Goal: Navigation & Orientation: Find specific page/section

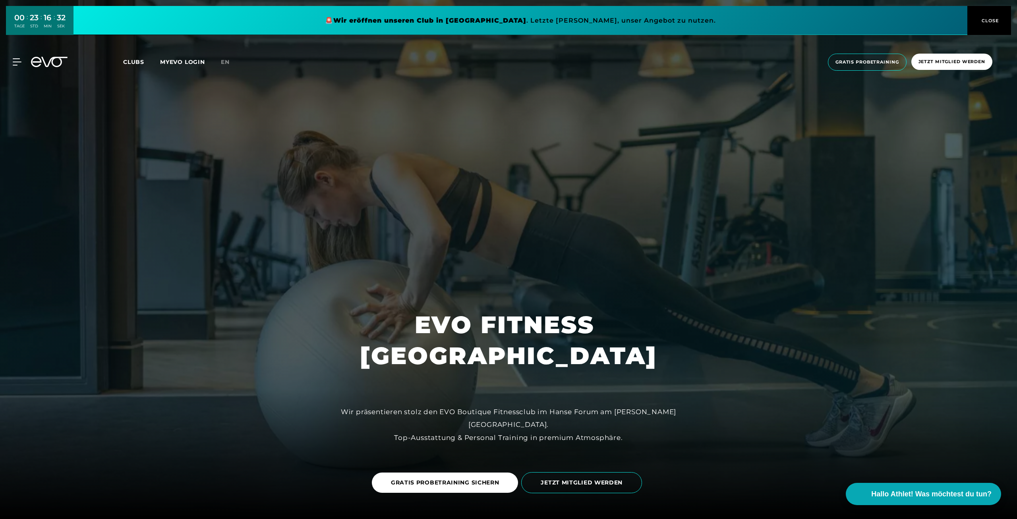
click at [438, 19] on link at bounding box center [520, 20] width 894 height 29
click at [138, 61] on span "Clubs" at bounding box center [133, 61] width 21 height 7
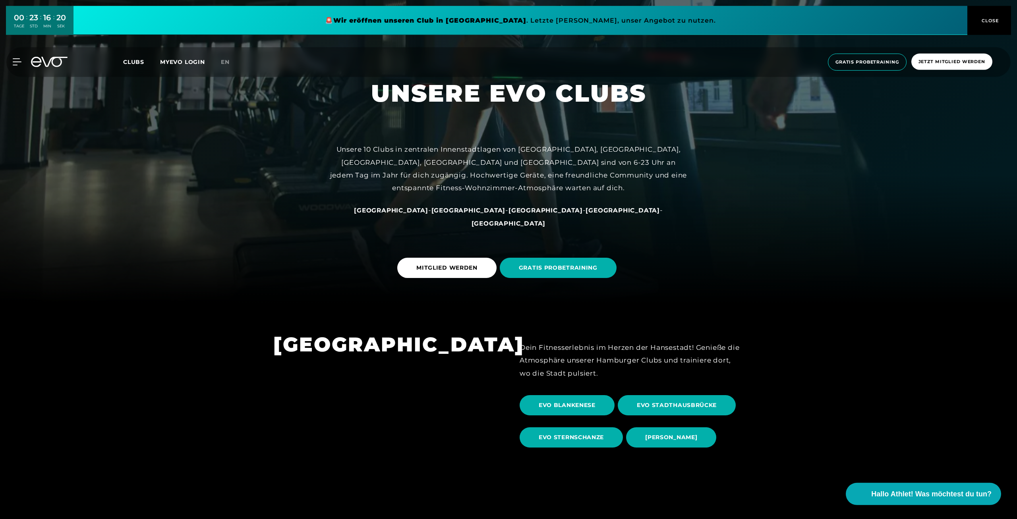
scroll to position [330, 0]
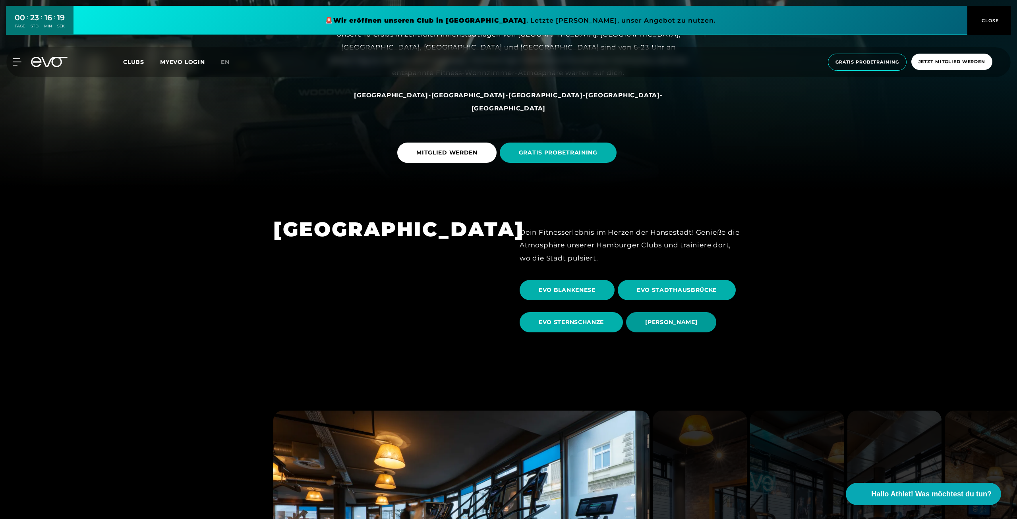
click at [673, 319] on span "[PERSON_NAME]" at bounding box center [671, 322] width 52 height 8
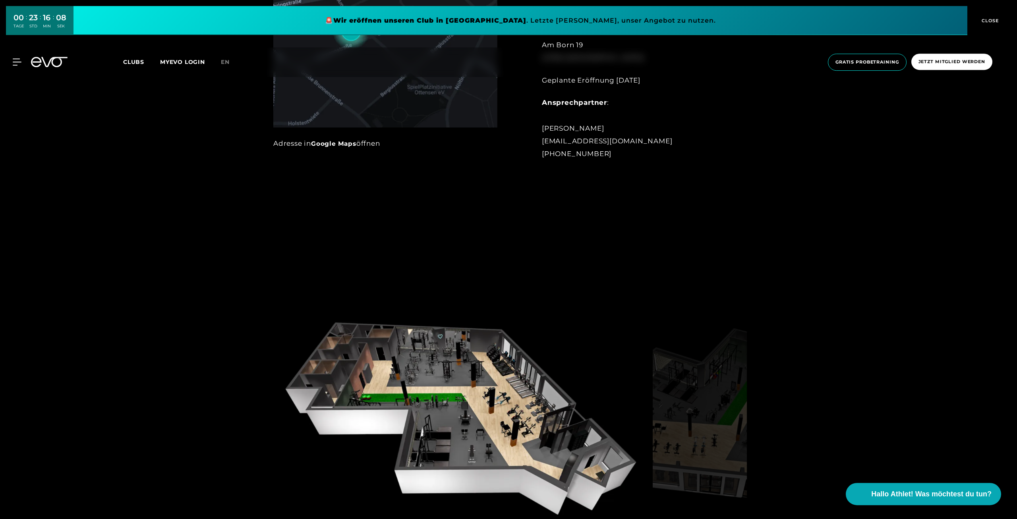
scroll to position [909, 0]
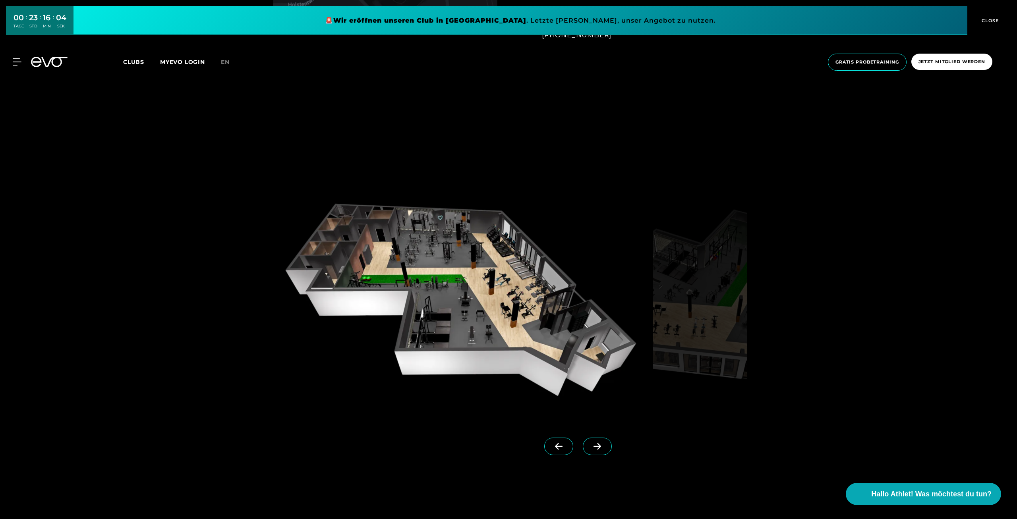
click at [605, 446] on span at bounding box center [597, 446] width 29 height 17
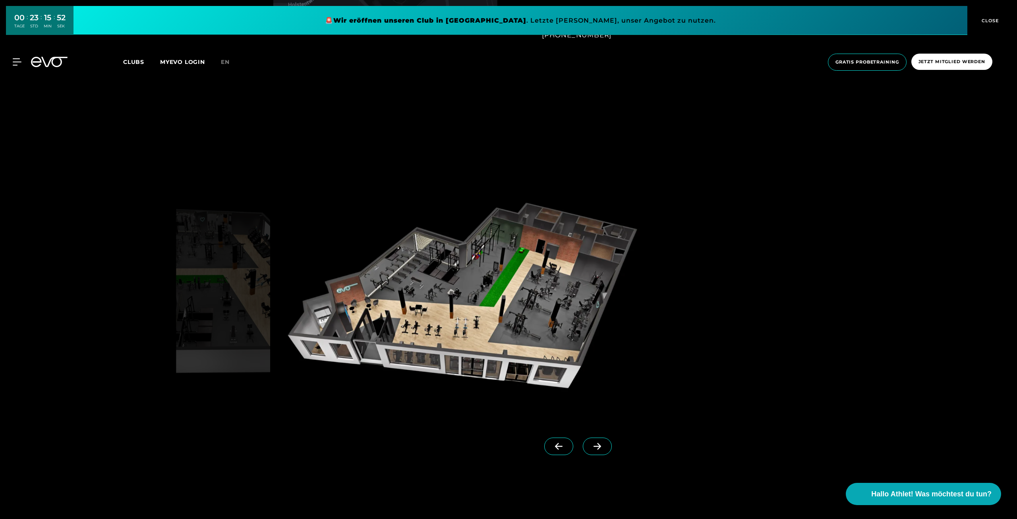
click at [604, 445] on span at bounding box center [597, 446] width 29 height 17
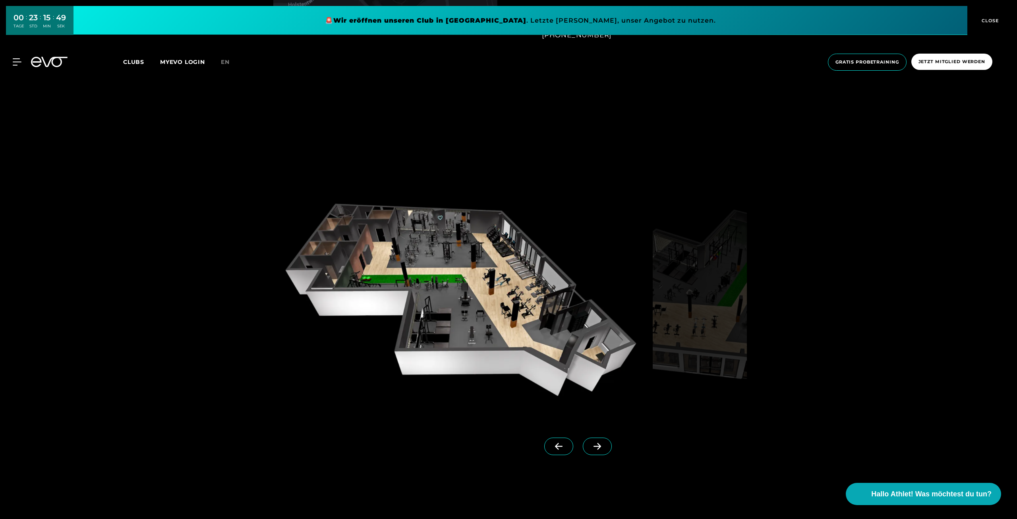
click at [988, 21] on span "CLOSE" at bounding box center [988, 20] width 19 height 7
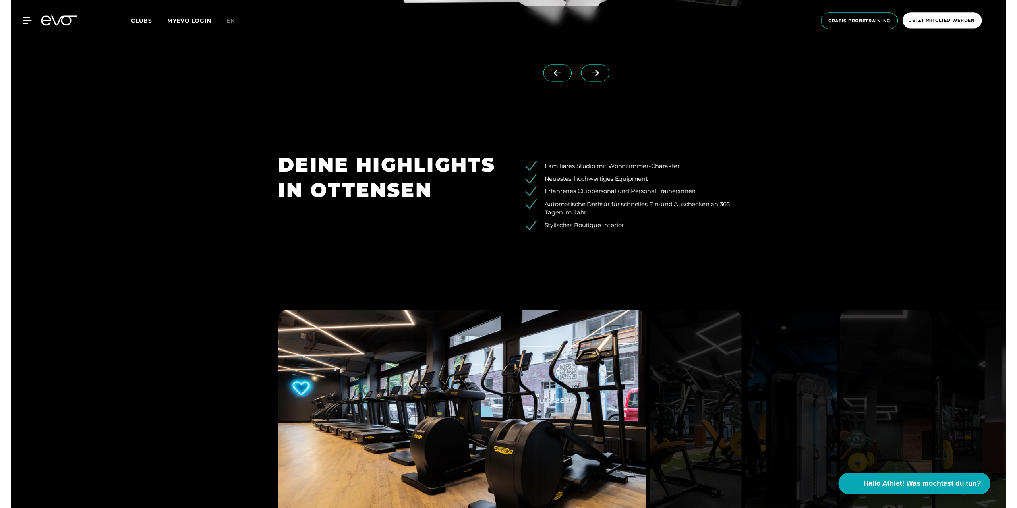
scroll to position [1446, 0]
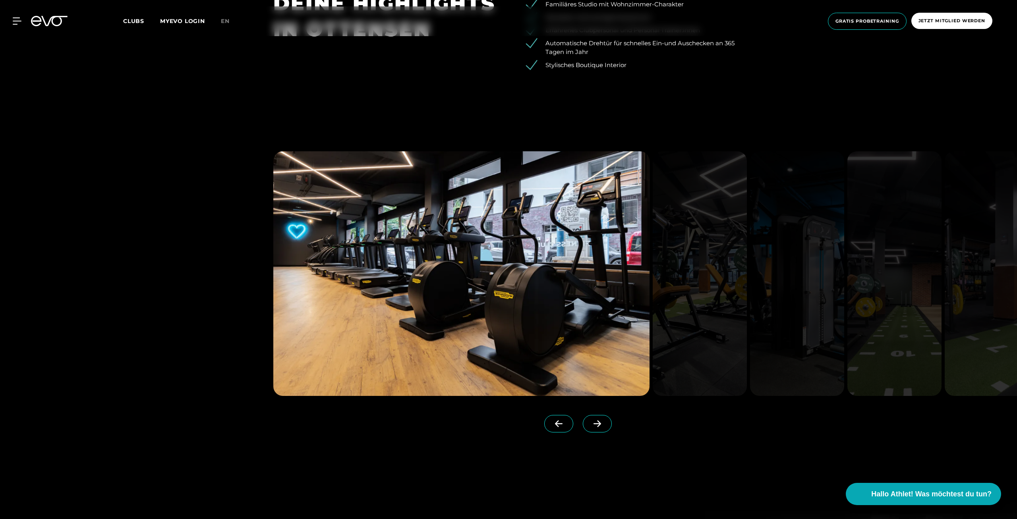
click at [596, 426] on icon at bounding box center [597, 423] width 14 height 7
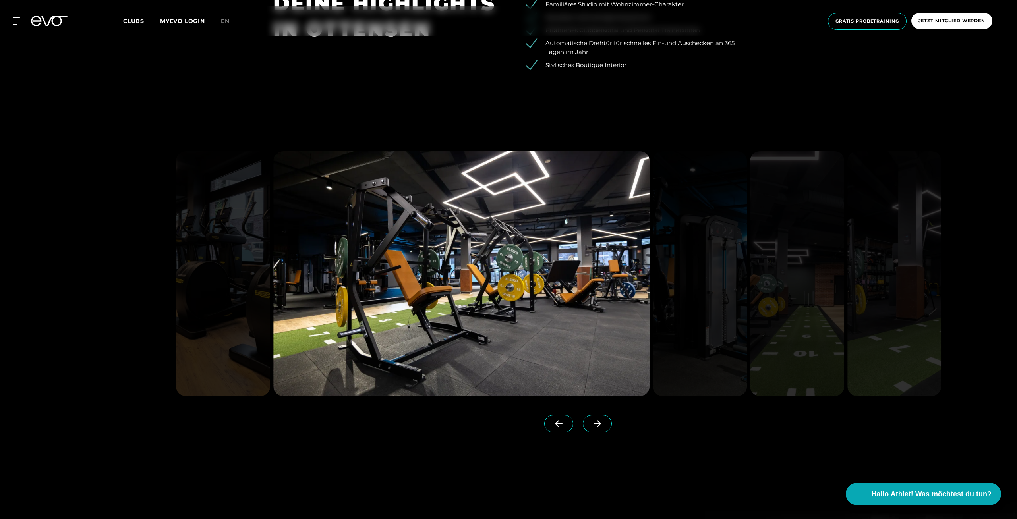
click at [596, 426] on icon at bounding box center [597, 423] width 14 height 7
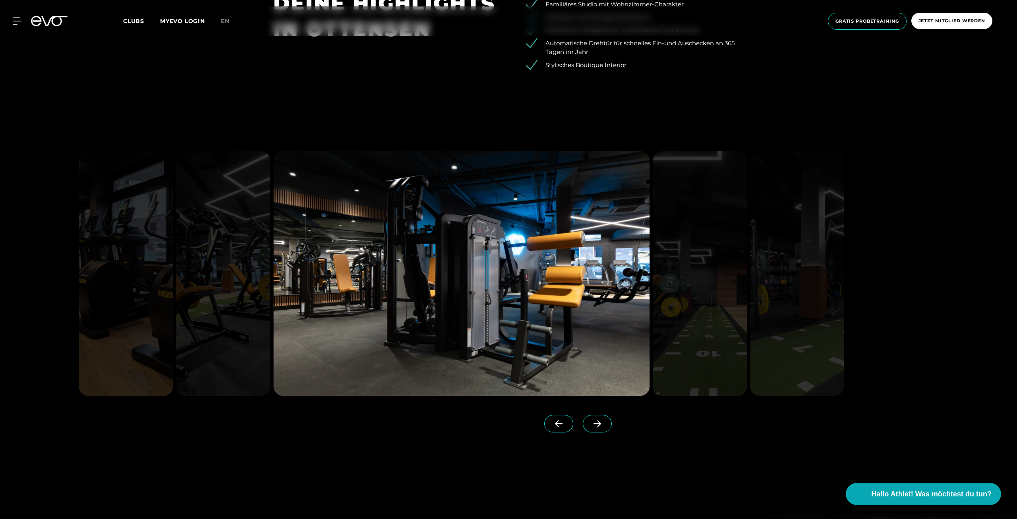
click at [599, 425] on icon at bounding box center [597, 424] width 8 height 7
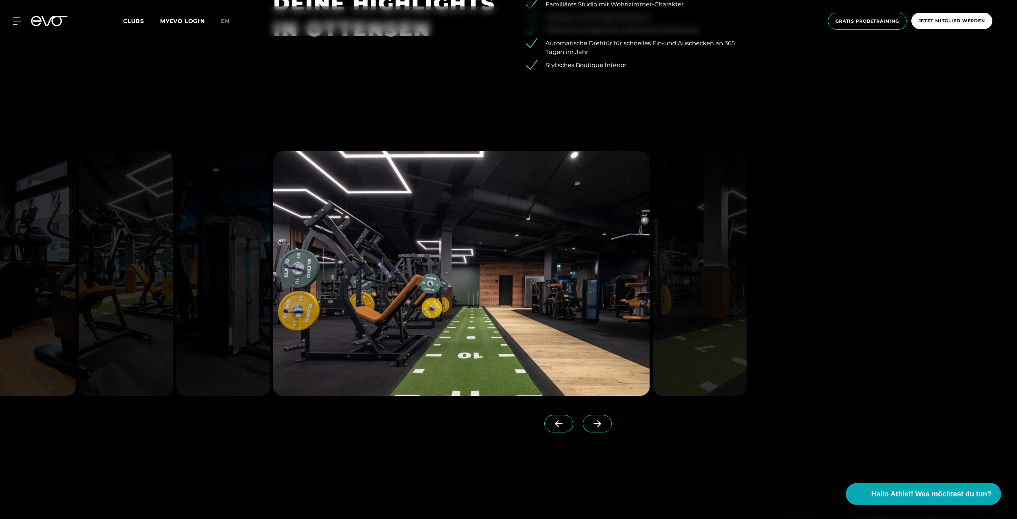
click at [599, 425] on icon at bounding box center [597, 424] width 8 height 7
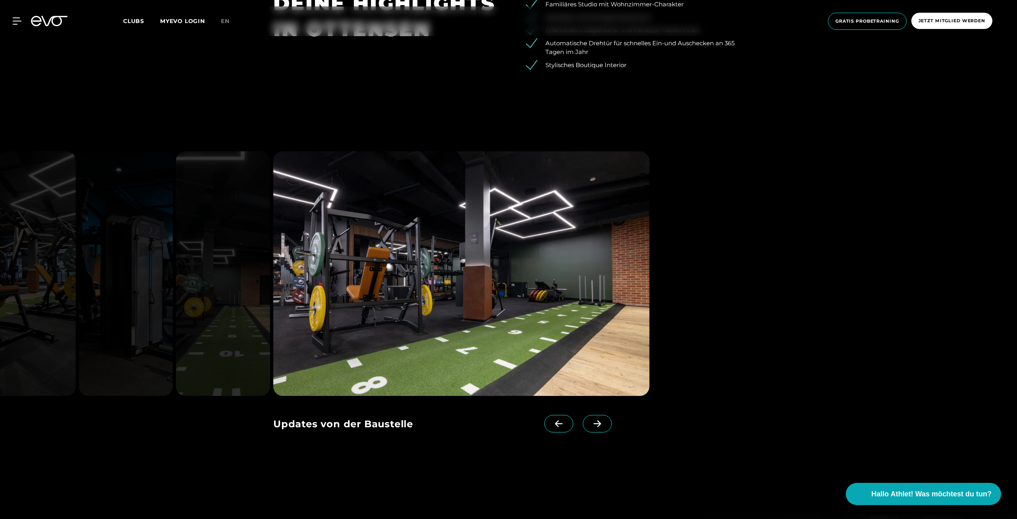
click at [599, 425] on icon at bounding box center [597, 424] width 8 height 7
